Goal: Transaction & Acquisition: Purchase product/service

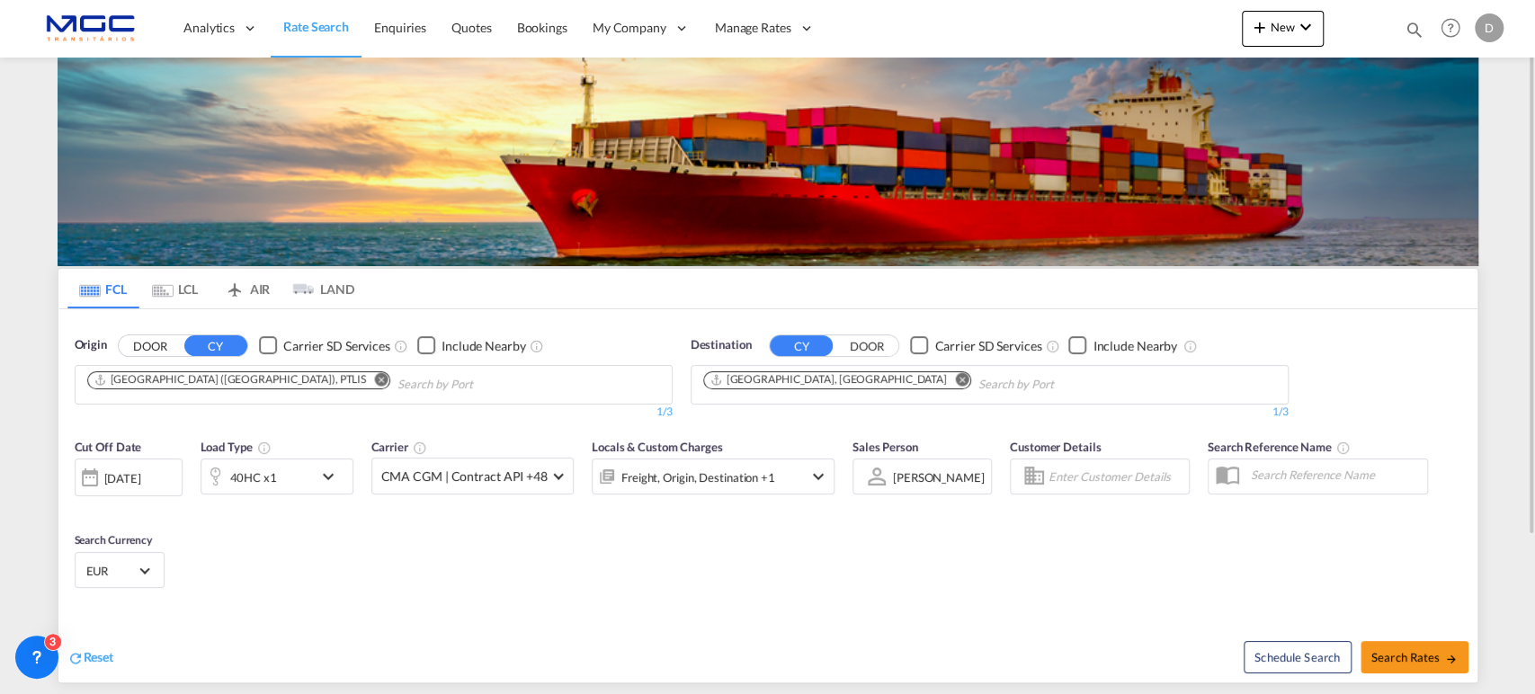
click at [955, 380] on md-icon "Remove" at bounding box center [961, 378] width 13 height 13
click at [374, 380] on md-icon "Remove" at bounding box center [380, 378] width 13 height 13
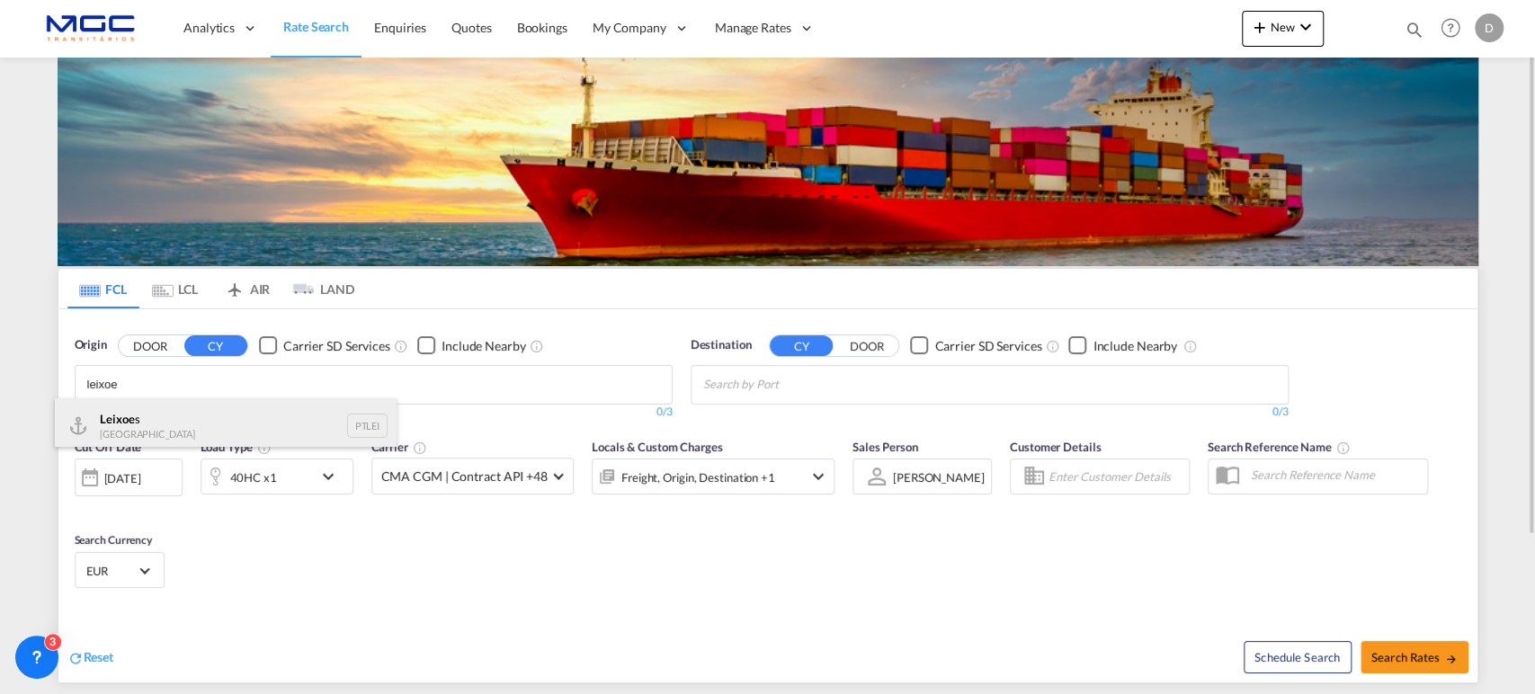
type input "leixoe"
click at [214, 414] on div "Leixoe s Portugal PTLEI" at bounding box center [226, 425] width 342 height 54
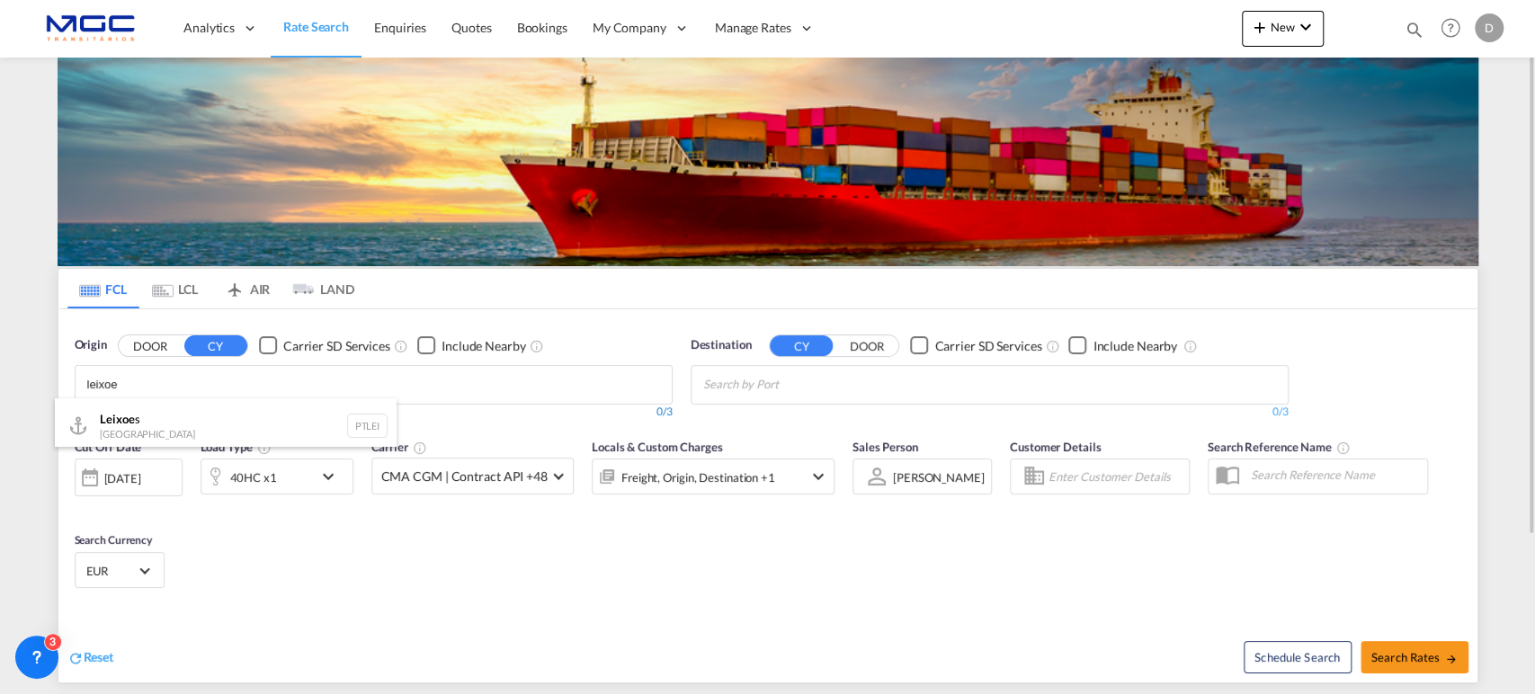
click at [213, 416] on body "Analytics Reports Dashboard Rate Search Enquiries Quotes Bookings" at bounding box center [767, 347] width 1535 height 694
drag, startPoint x: 975, startPoint y: 542, endPoint x: 1521, endPoint y: 511, distance: 546.9
click at [0, 0] on ul "Haifa Israel ILHFA Gemlik Turkey TRGEM Ambarli Turkey TRAMB Shuwaikh Kuwait KWS…" at bounding box center [0, 0] width 0 height 0
click at [828, 395] on body "Analytics Reports Dashboard Rate Search Enquiries Quotes Bookings" at bounding box center [767, 347] width 1535 height 694
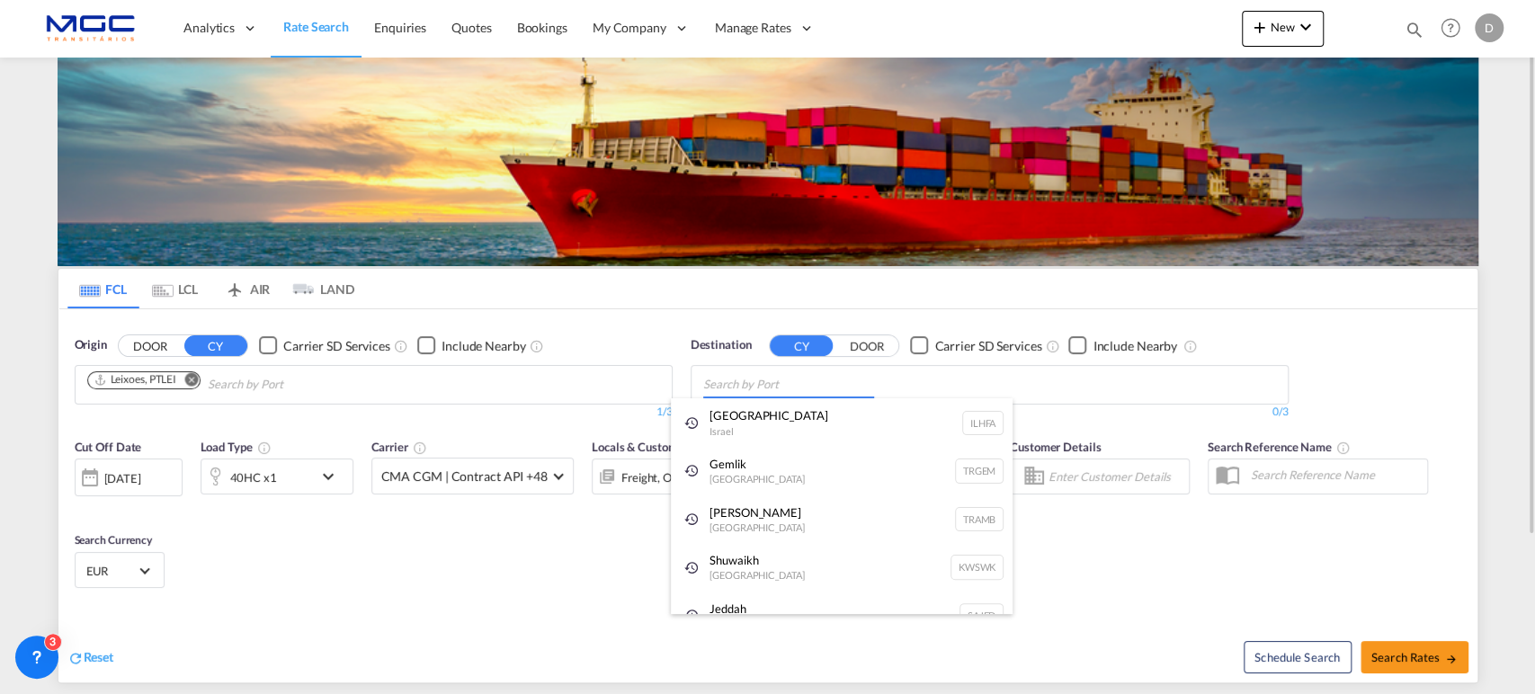
click at [741, 387] on body "Analytics Reports Dashboard Rate Search Enquiries Quotes Bookings" at bounding box center [767, 347] width 1535 height 694
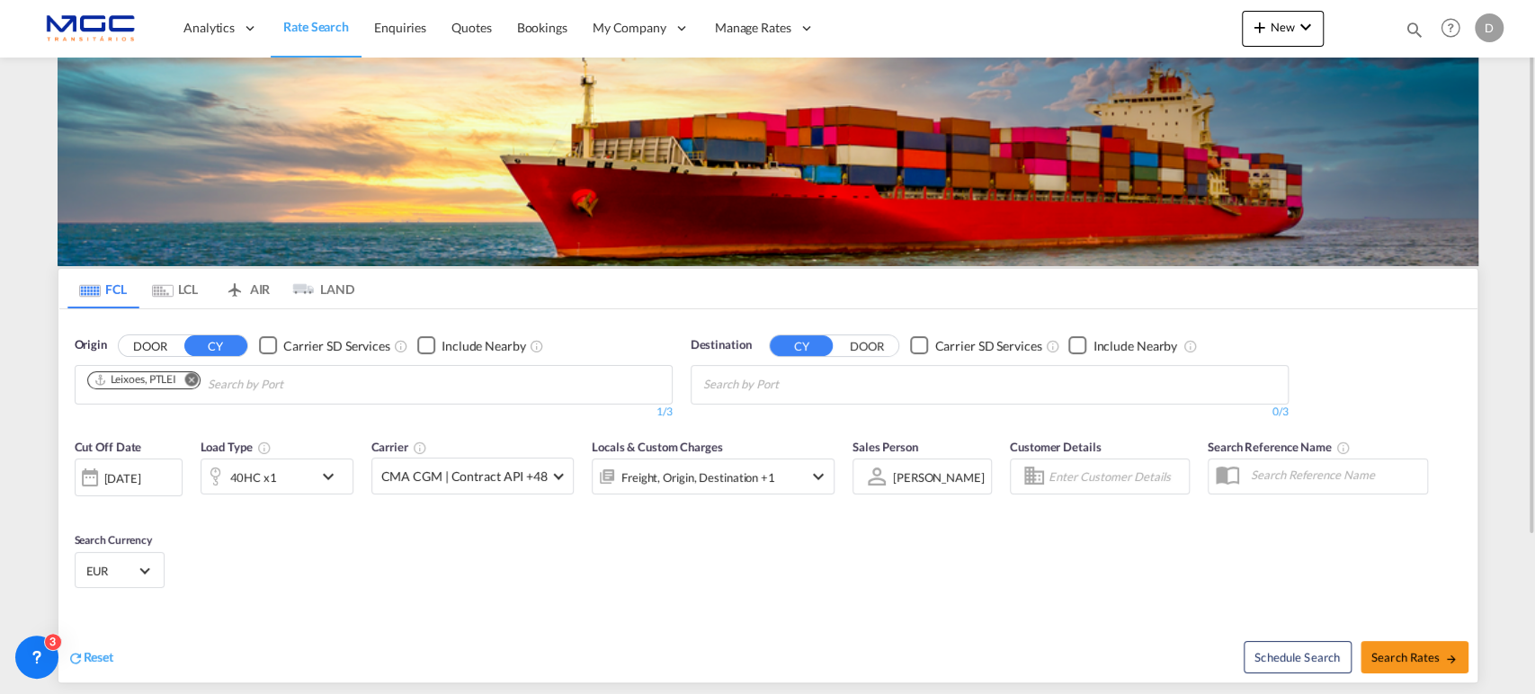
click at [742, 387] on body "Analytics Reports Dashboard Rate Search Enquiries Quotes Bookings" at bounding box center [767, 347] width 1535 height 694
click at [944, 380] on button "Remove" at bounding box center [957, 381] width 27 height 18
click at [374, 377] on md-icon "Remove" at bounding box center [380, 378] width 13 height 13
click at [228, 378] on body "Analytics Reports Dashboard Rate Search Enquiries Quotes Bookings" at bounding box center [767, 347] width 1535 height 694
click at [169, 379] on input "Chips input." at bounding box center [172, 385] width 171 height 29
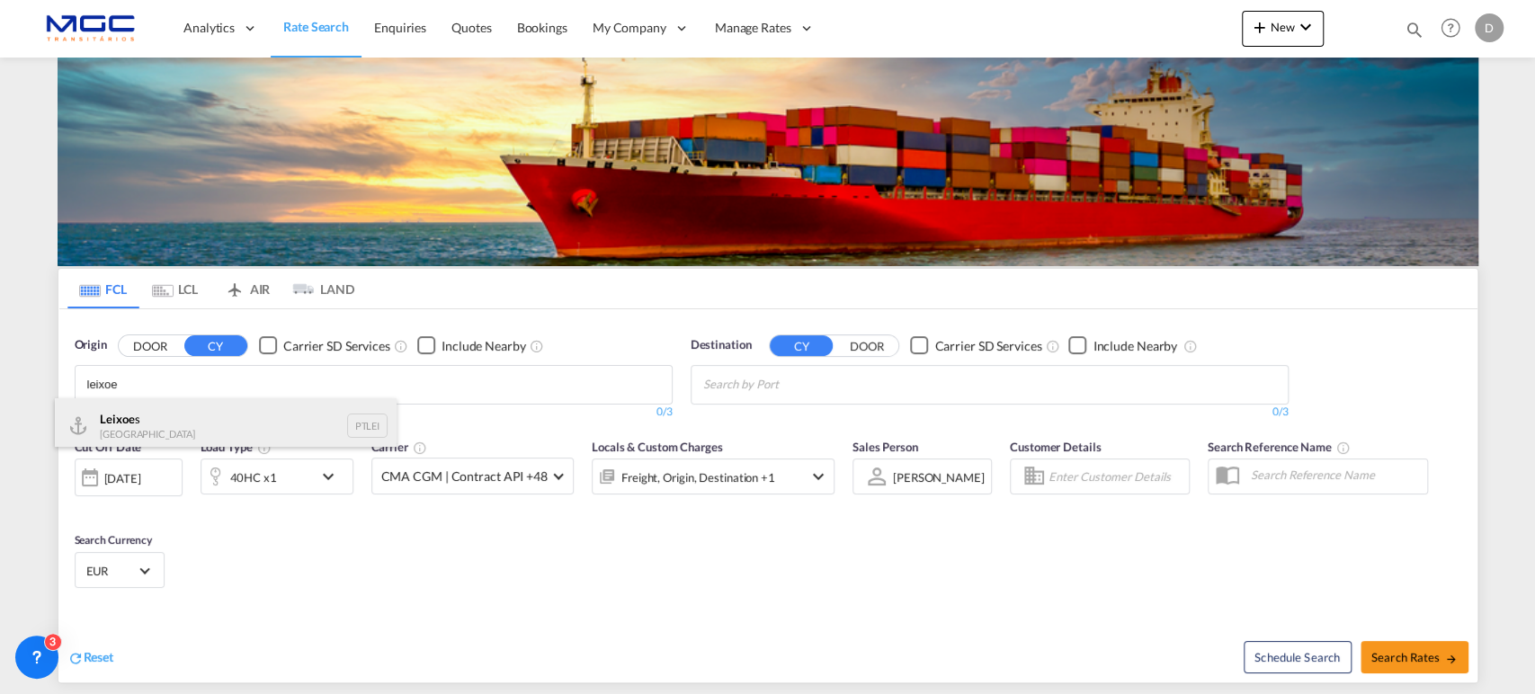
type input "leixoe"
drag, startPoint x: 231, startPoint y: 438, endPoint x: 224, endPoint y: 429, distance: 11.5
click at [231, 437] on div "Leixoe s Portugal PTLEI" at bounding box center [226, 425] width 342 height 54
